Goal: Navigation & Orientation: Find specific page/section

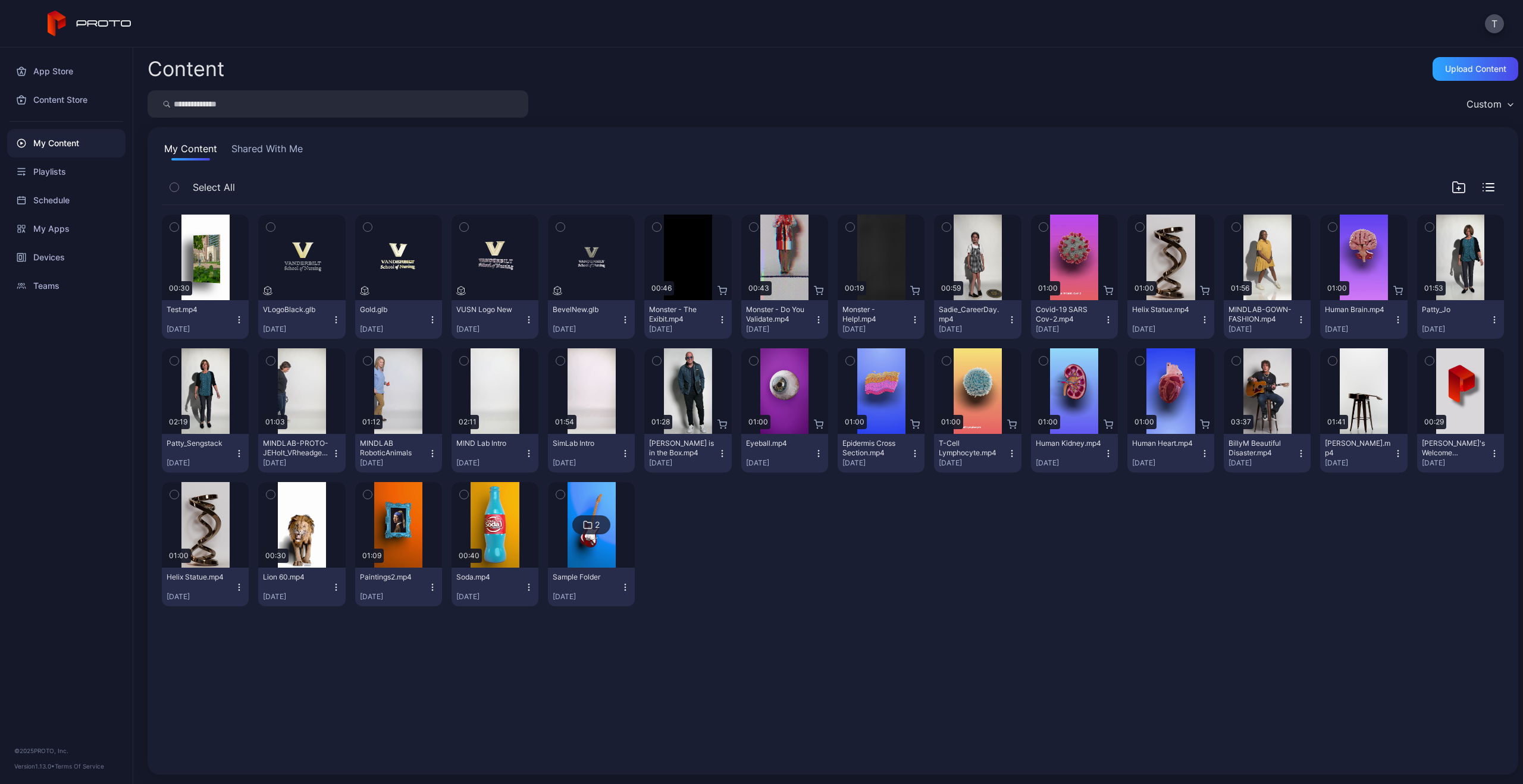
click at [1489, 317] on icon "button" at bounding box center [1494, 320] width 9 height 9
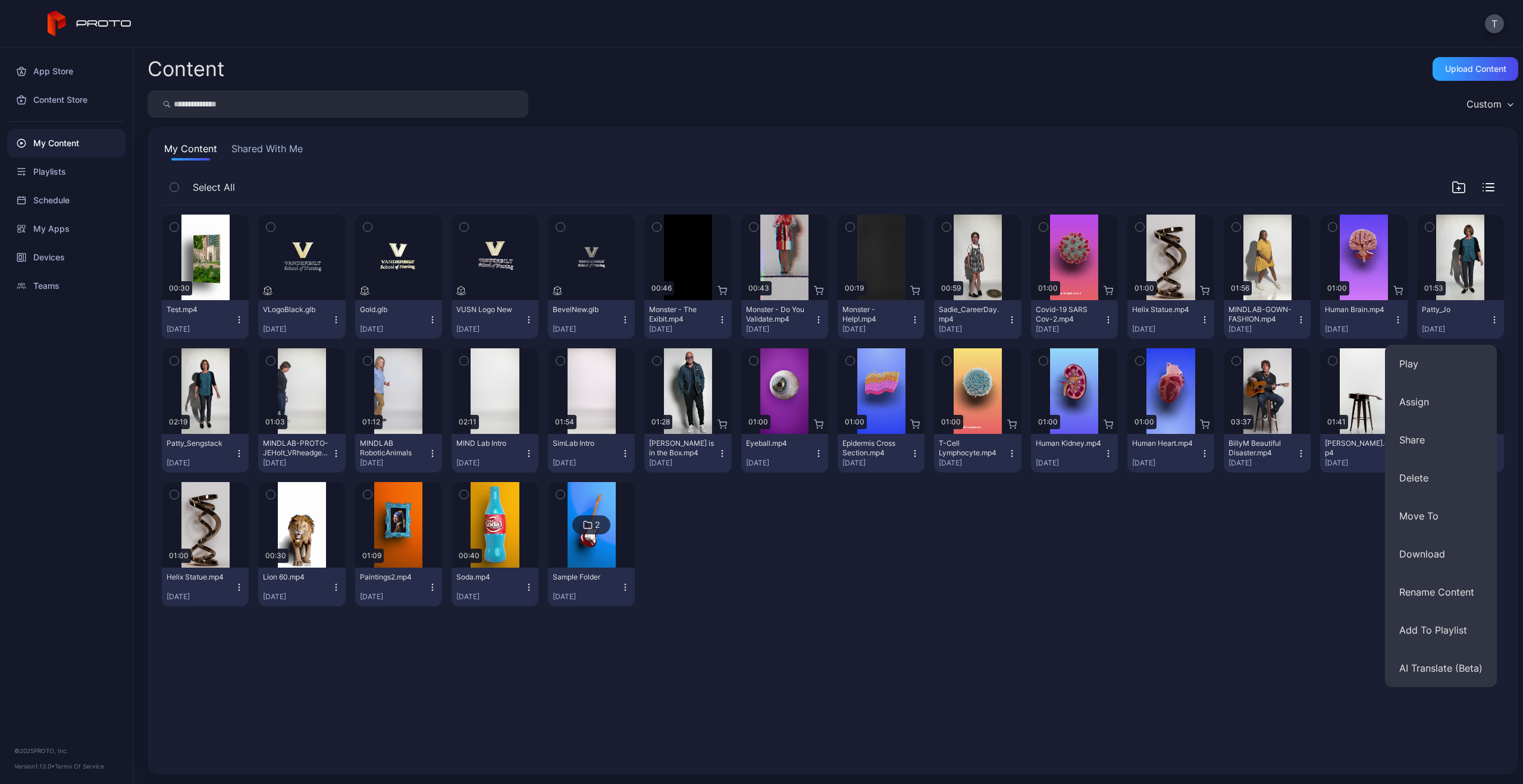
click at [1489, 317] on icon "button" at bounding box center [1494, 320] width 9 height 9
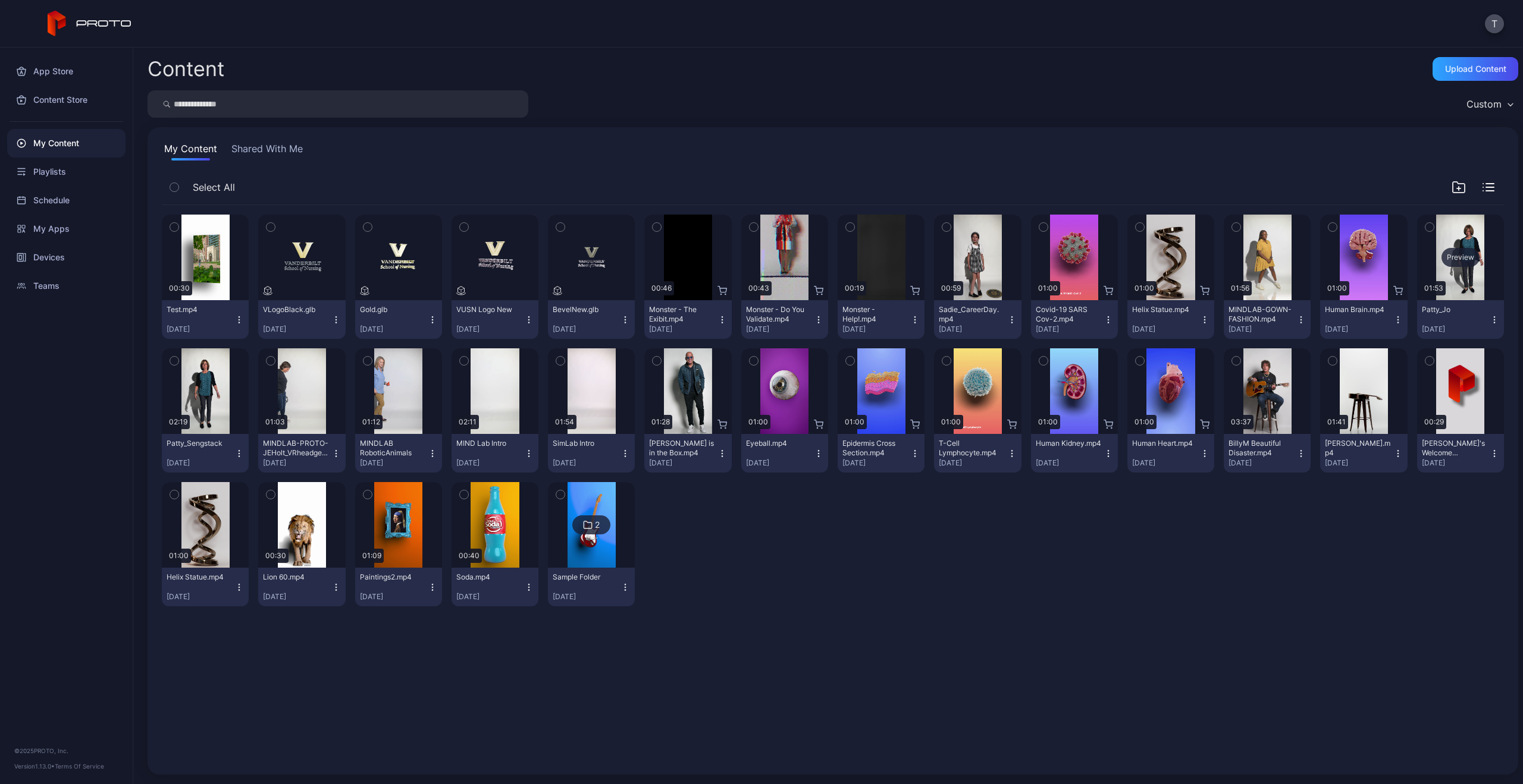
click at [1458, 266] on div "Preview" at bounding box center [1460, 257] width 38 height 19
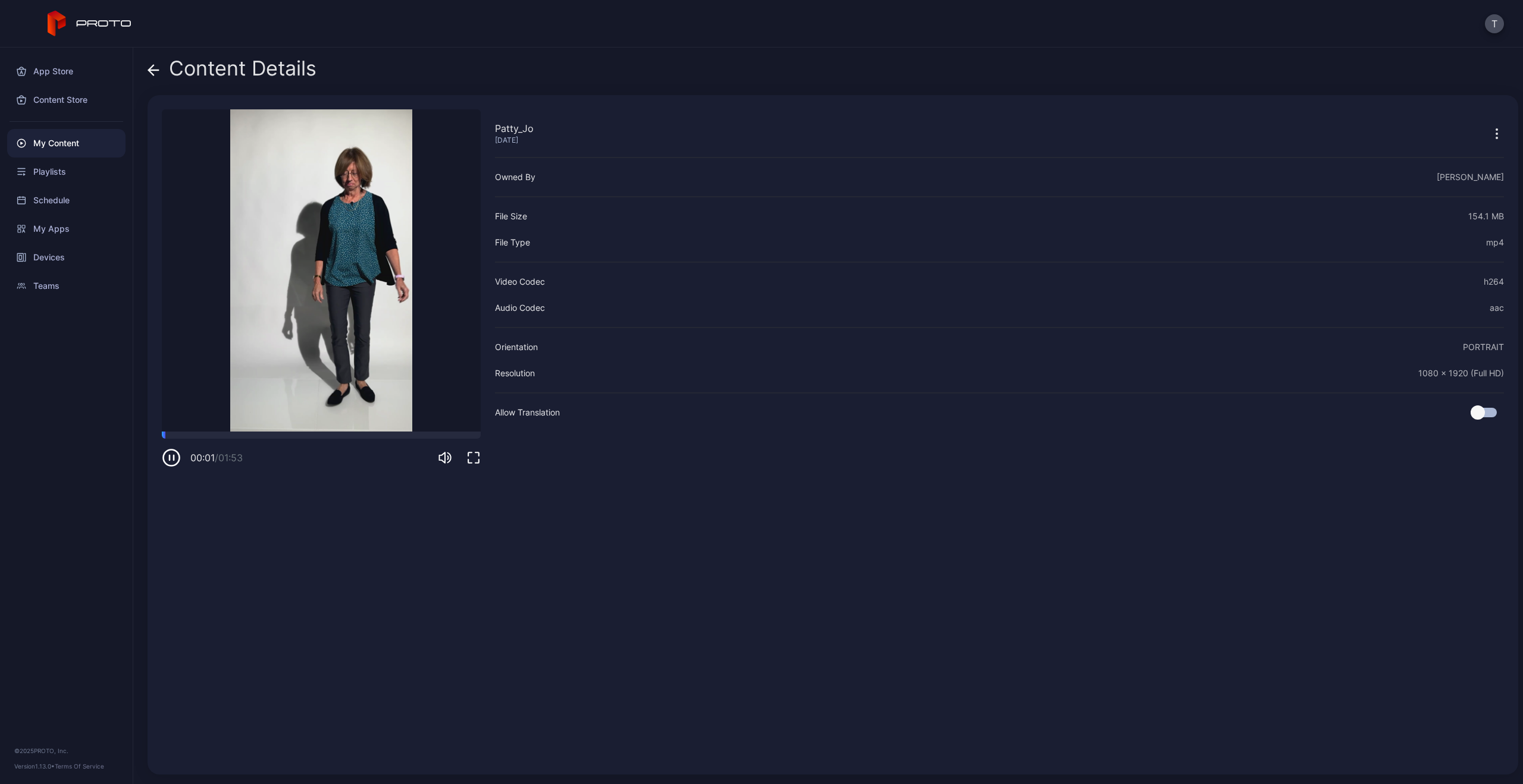
click at [169, 458] on icon "button" at bounding box center [169, 457] width 0 height 5
drag, startPoint x: 168, startPoint y: 437, endPoint x: 127, endPoint y: 437, distance: 41.0
click at [127, 437] on div "App Store Content Store My Content Playlists Schedule My Apps Devices Teams © 2…" at bounding box center [761, 416] width 1523 height 737
